Goal: Task Accomplishment & Management: Use online tool/utility

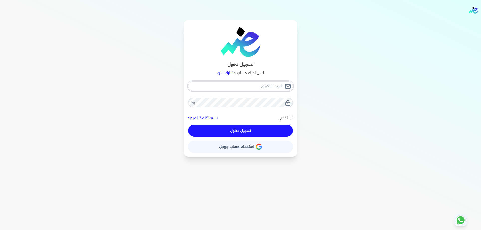
type input "[PERSON_NAME][EMAIL_ADDRESS][DOMAIN_NAME]"
click at [234, 131] on button "تسجيل دخول" at bounding box center [240, 131] width 105 height 12
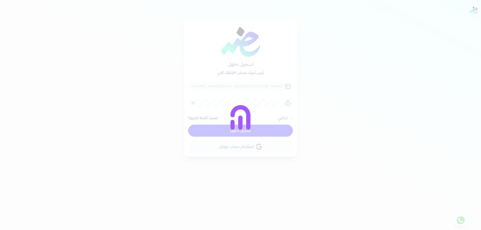
checkbox input "false"
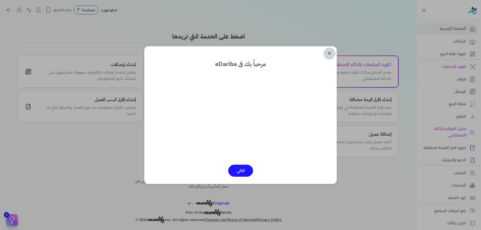
click at [332, 50] on link "✕" at bounding box center [329, 54] width 12 height 12
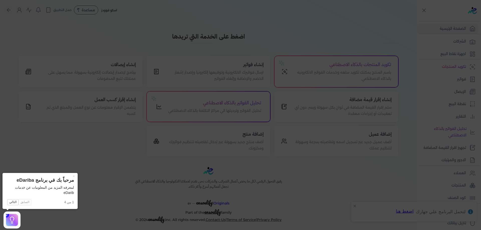
click at [104, 31] on icon at bounding box center [240, 115] width 481 height 230
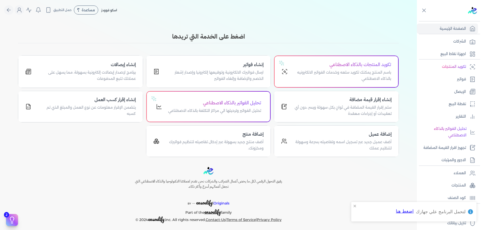
click at [19, 15] on nav "Toggle Navigation الاسعار العمولات مساعدة خدمة العملاء دليل المستخدم تسجيل الدخ…" at bounding box center [208, 10] width 417 height 20
click at [19, 11] on icon "Global" at bounding box center [19, 10] width 6 height 6
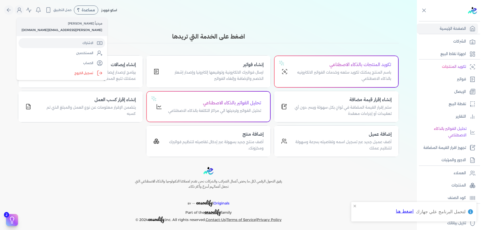
click at [44, 43] on link "الاشتراك" at bounding box center [62, 43] width 87 height 10
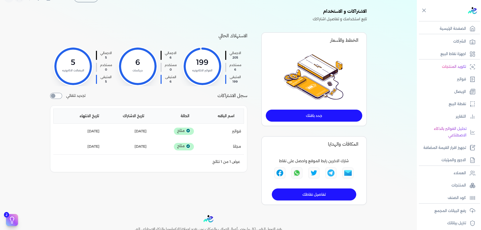
scroll to position [17, 0]
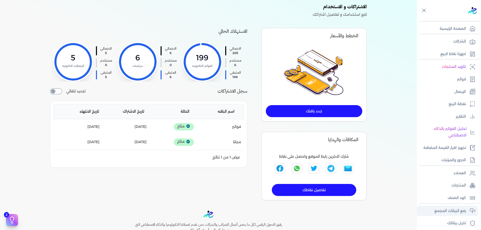
click at [466, 208] on link "رفع البيانات المجمع" at bounding box center [447, 211] width 61 height 11
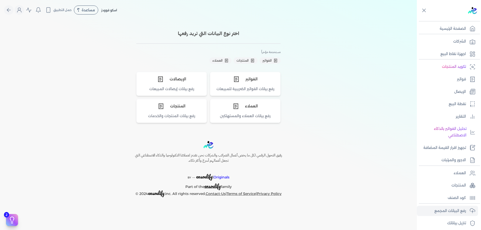
click at [332, 119] on div "اختر نوع البيانات التي تريد رفعها مستخدمة مؤخراً الفواتير المنتجات العملاء الفو…" at bounding box center [208, 75] width 417 height 111
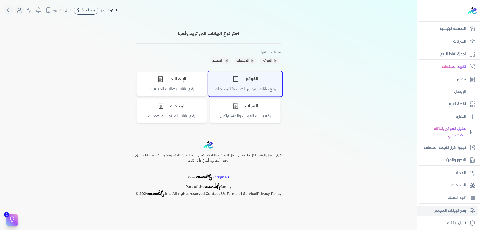
click at [251, 84] on div "الفواتير" at bounding box center [245, 78] width 74 height 15
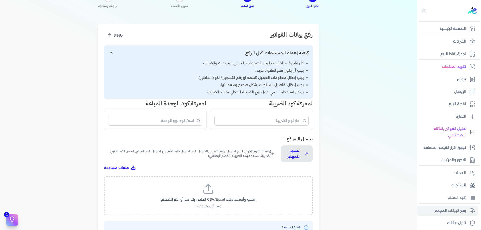
scroll to position [58, 0]
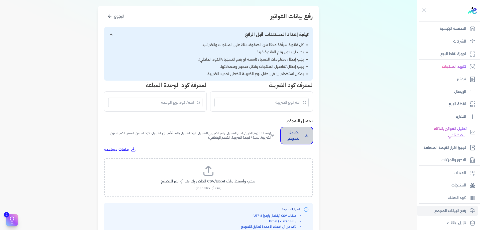
click at [299, 134] on p "تحميل النموذج" at bounding box center [294, 135] width 18 height 13
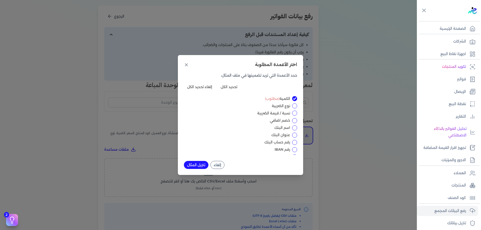
scroll to position [67, 0]
click at [223, 171] on div "اختر الأعمدة المطلوبة حدد الأعمدة التي تريد تضمينها في ملف المثال: تحديد الكل إ…" at bounding box center [240, 115] width 125 height 120
click at [218, 165] on button "إلغاء" at bounding box center [217, 165] width 14 height 8
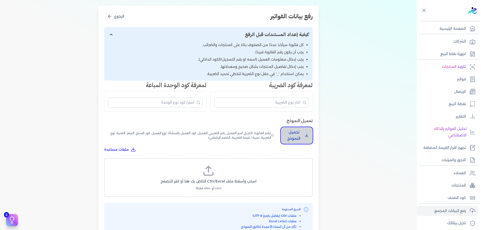
click at [299, 143] on button "تحميل النموذج" at bounding box center [297, 135] width 32 height 17
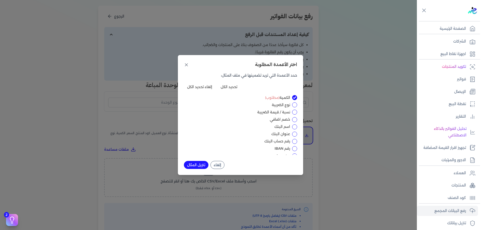
scroll to position [0, 0]
click at [185, 66] on icon at bounding box center [186, 64] width 5 height 5
